Goal: Task Accomplishment & Management: Complete application form

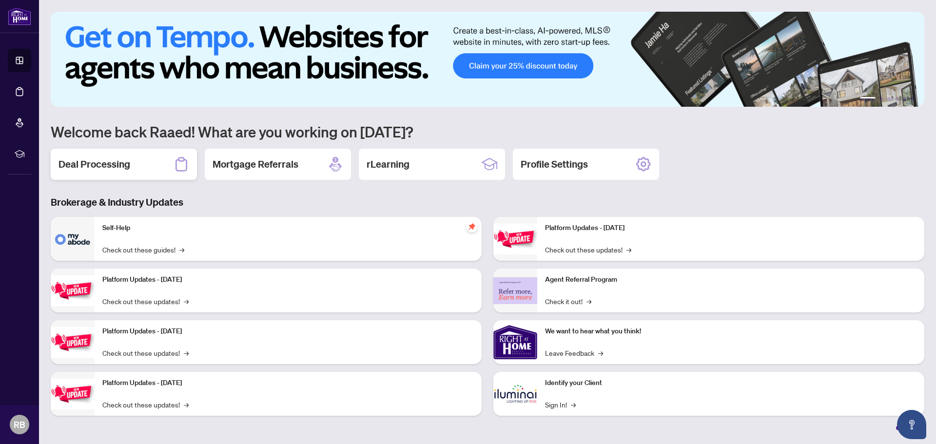
click at [110, 165] on h2 "Deal Processing" at bounding box center [95, 165] width 72 height 14
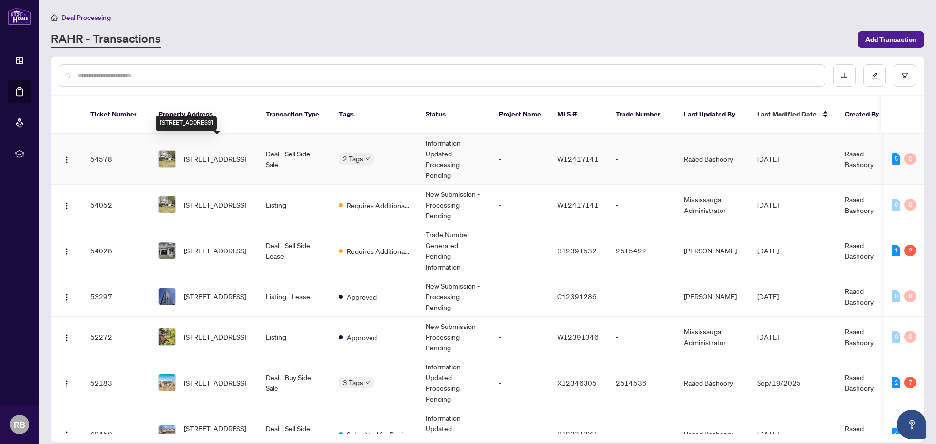
click at [215, 154] on span "[STREET_ADDRESS]" at bounding box center [215, 159] width 62 height 11
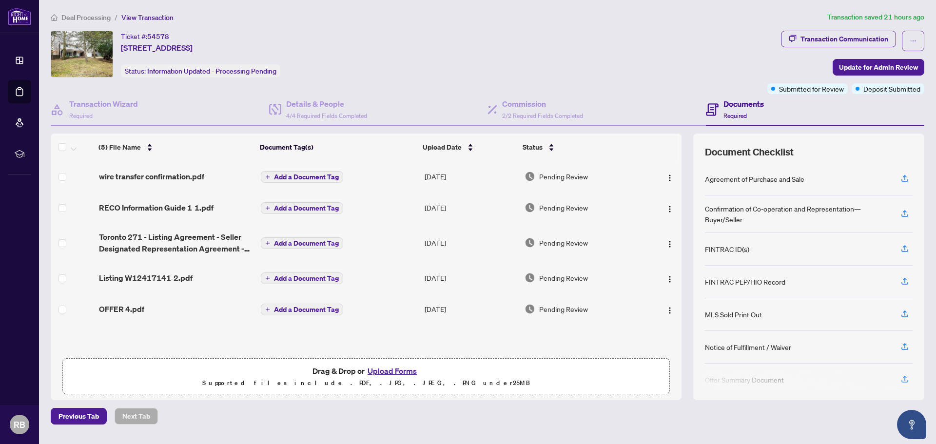
click at [392, 374] on button "Upload Forms" at bounding box center [392, 371] width 55 height 13
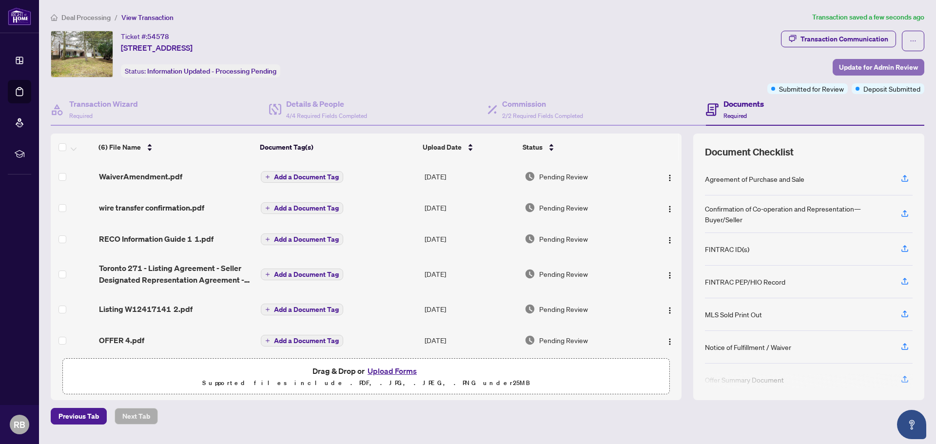
click at [872, 68] on span "Update for Admin Review" at bounding box center [878, 68] width 79 height 16
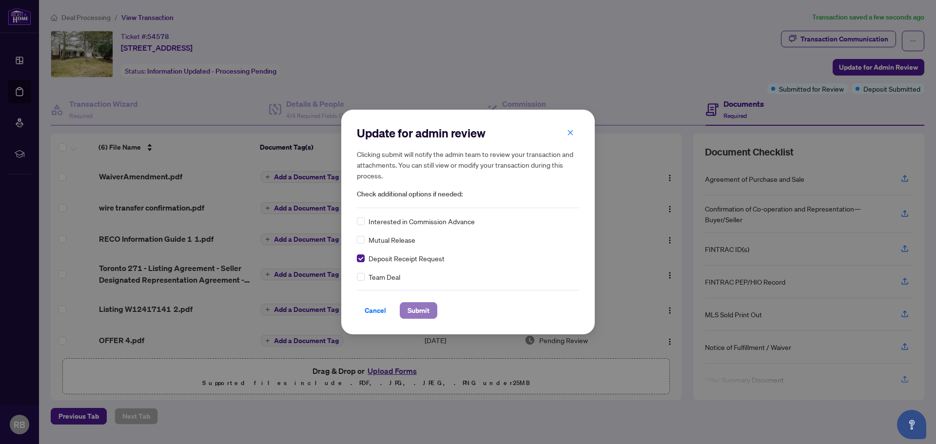
click at [414, 314] on span "Submit" at bounding box center [419, 311] width 22 height 16
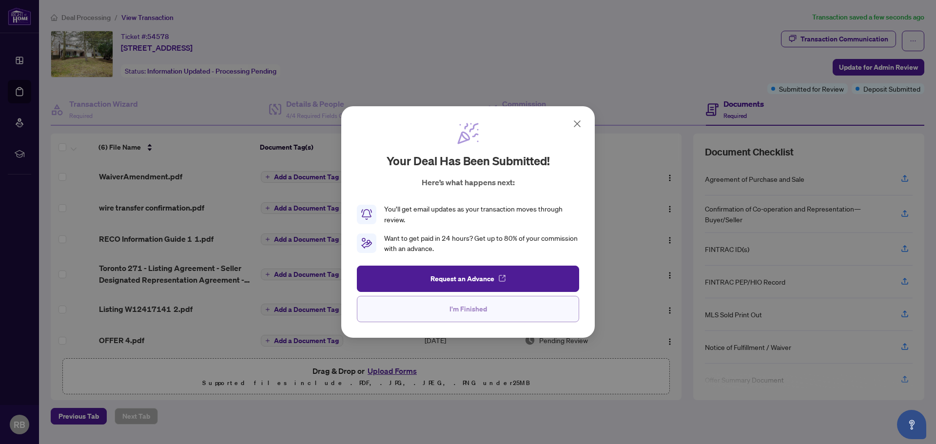
click at [458, 310] on span "I'm Finished" at bounding box center [469, 309] width 38 height 16
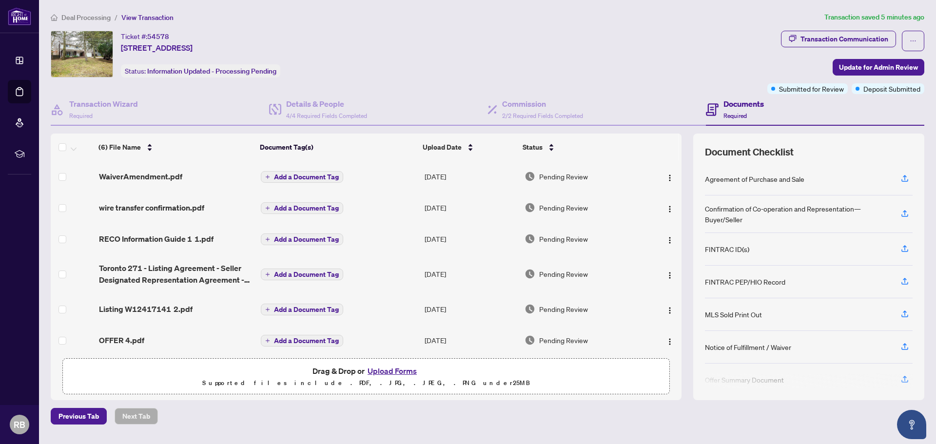
click at [390, 371] on button "Upload Forms" at bounding box center [392, 371] width 55 height 13
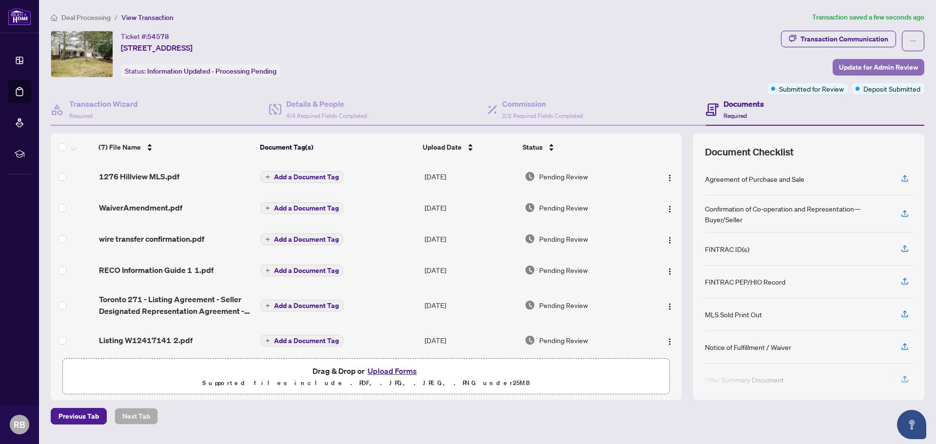
click at [881, 67] on span "Update for Admin Review" at bounding box center [878, 68] width 79 height 16
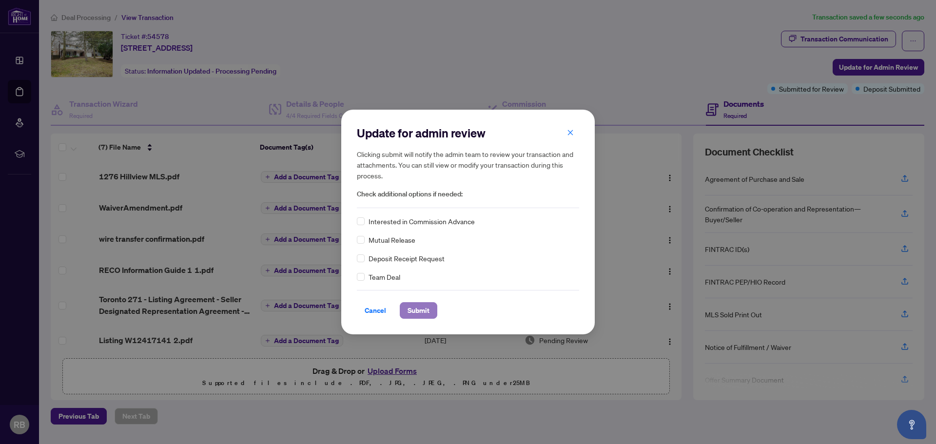
click at [422, 312] on span "Submit" at bounding box center [419, 311] width 22 height 16
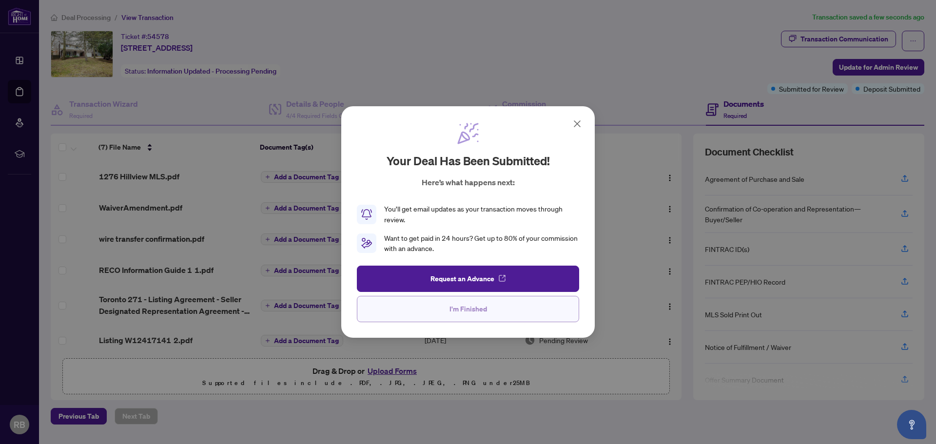
click at [460, 315] on span "I'm Finished" at bounding box center [469, 309] width 38 height 16
